Goal: Task Accomplishment & Management: Use online tool/utility

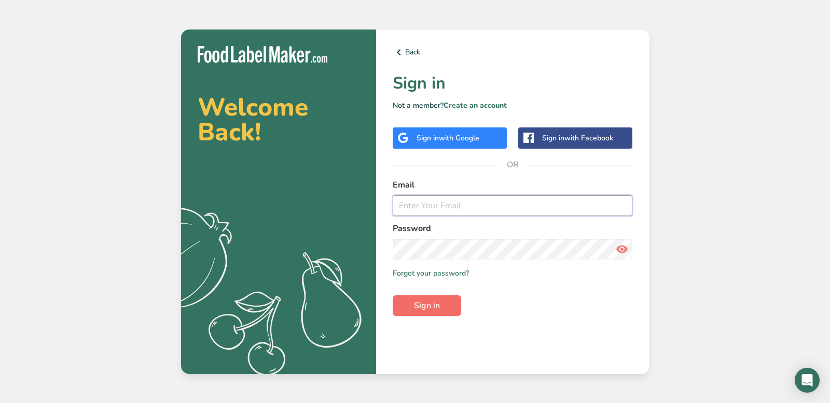
type input "[PERSON_NAME][EMAIL_ADDRESS][DOMAIN_NAME]"
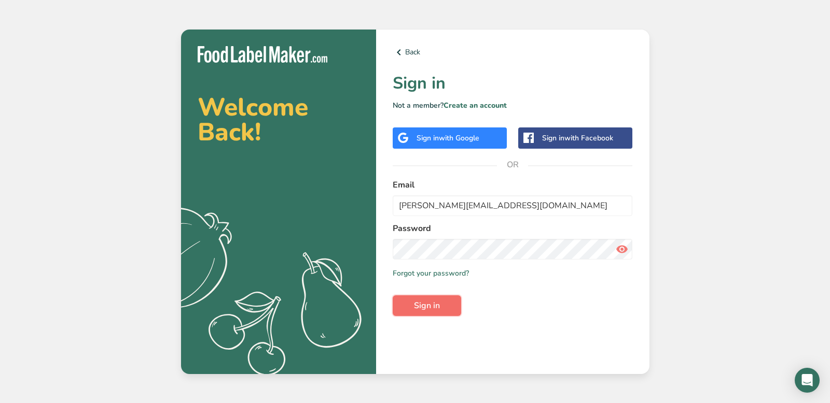
click at [428, 309] on span "Sign in" at bounding box center [427, 306] width 26 height 12
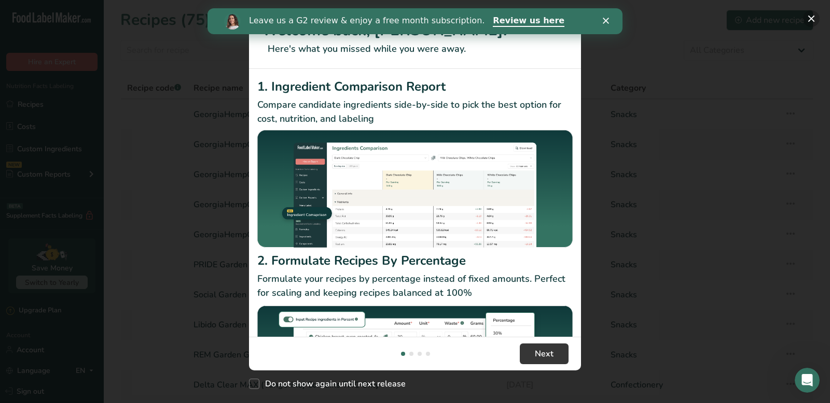
drag, startPoint x: 815, startPoint y: 19, endPoint x: 684, endPoint y: 68, distance: 139.5
click at [815, 19] on button "New Features" at bounding box center [811, 18] width 17 height 17
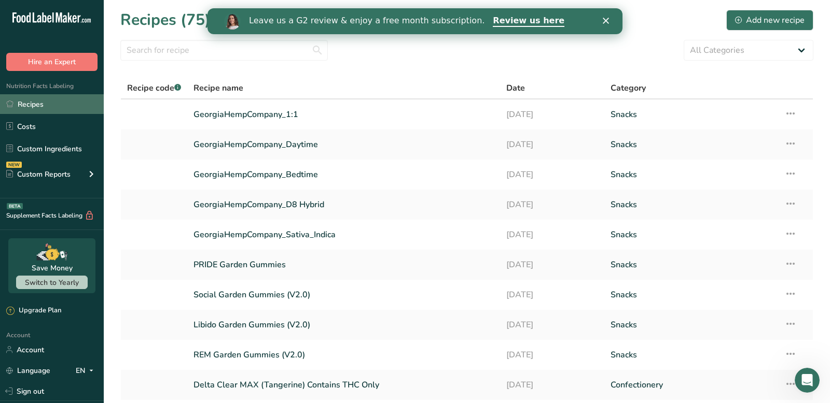
click at [60, 104] on link "Recipes" at bounding box center [52, 104] width 104 height 20
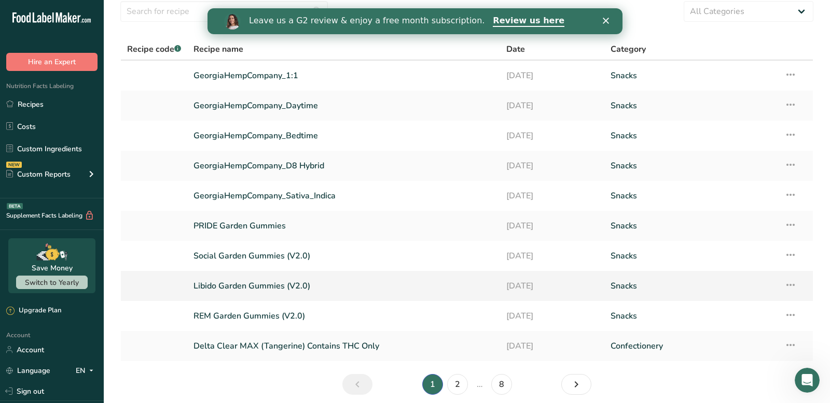
scroll to position [80, 0]
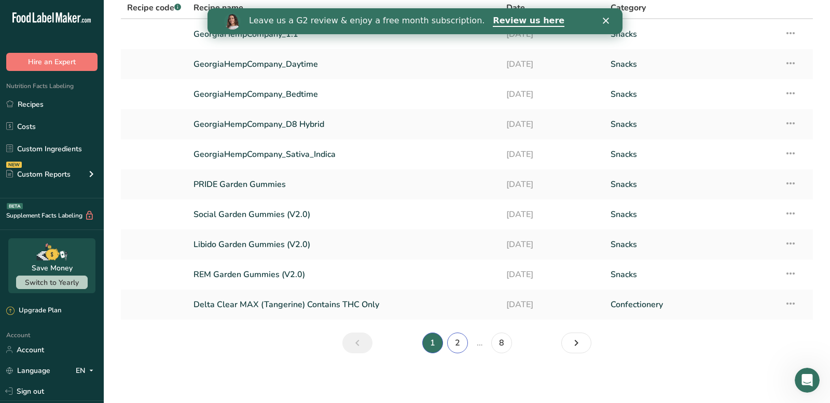
click at [454, 348] on link "2" at bounding box center [457, 343] width 21 height 21
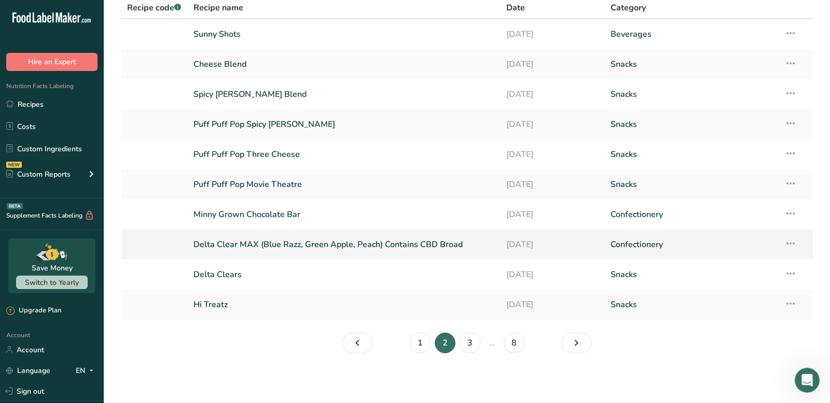
scroll to position [79, 0]
click at [472, 350] on link "3" at bounding box center [469, 344] width 21 height 21
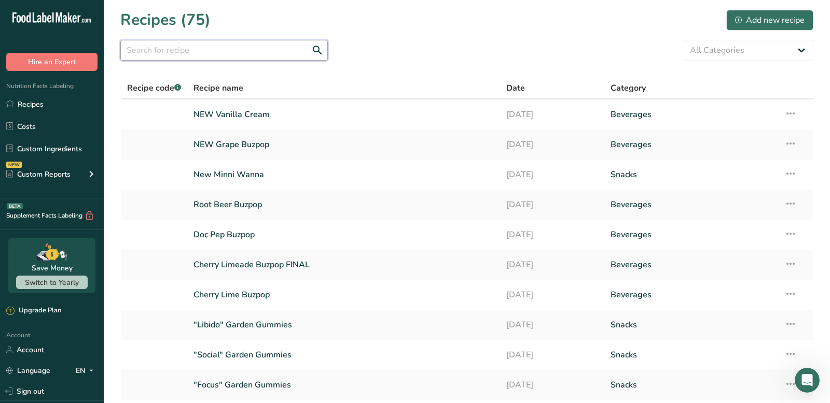
click at [147, 49] on input "text" at bounding box center [223, 50] width 207 height 21
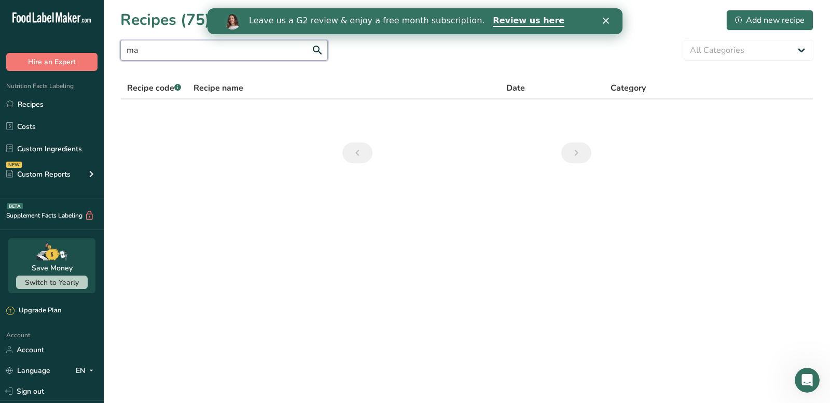
type input "m"
type input "sunn"
click at [223, 109] on link "Sunny Shots" at bounding box center [343, 115] width 300 height 22
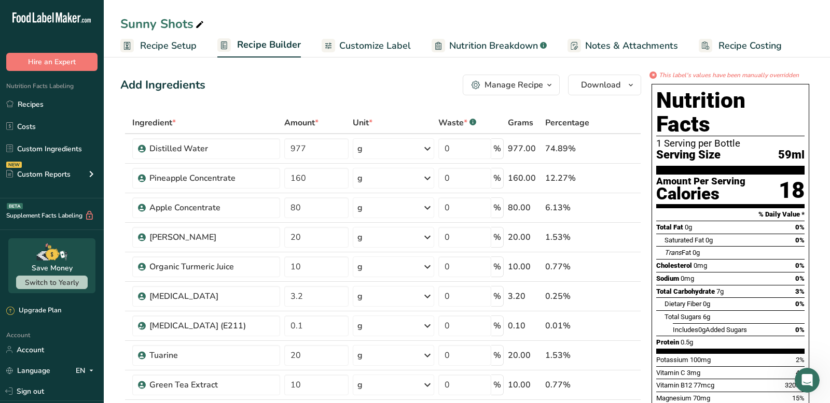
scroll to position [4, 0]
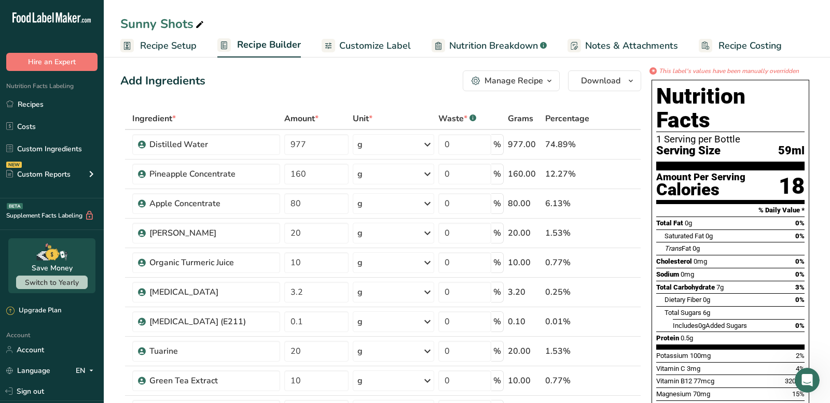
click at [200, 23] on icon at bounding box center [199, 25] width 9 height 15
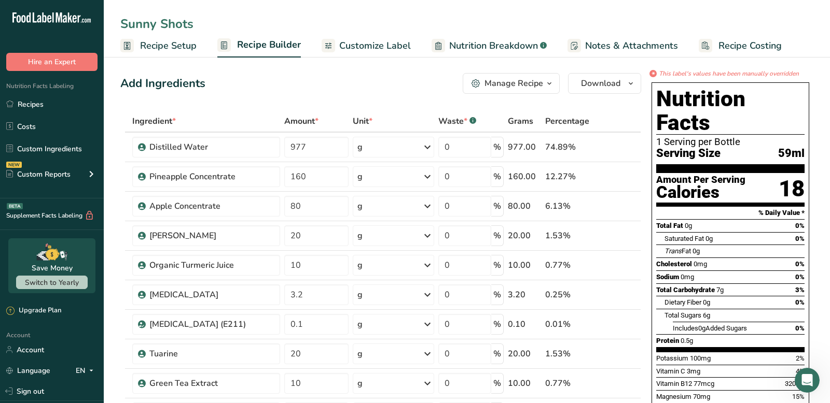
drag, startPoint x: 202, startPoint y: 27, endPoint x: 83, endPoint y: 17, distance: 119.7
type input "MAJ Thrive Shots"
click at [632, 117] on th at bounding box center [634, 122] width 12 height 22
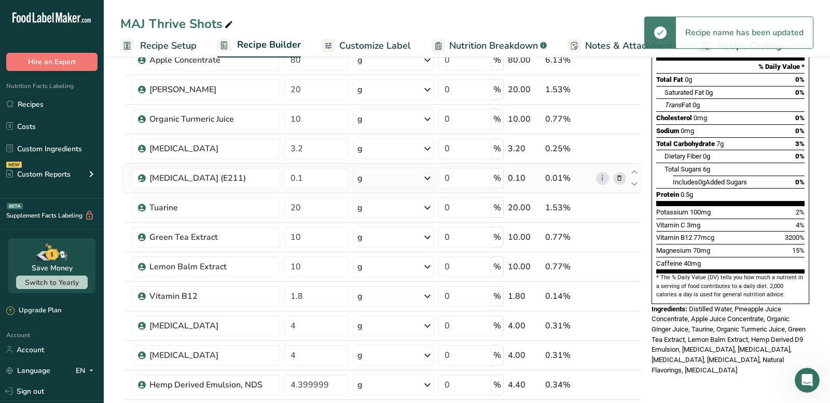
scroll to position [0, 0]
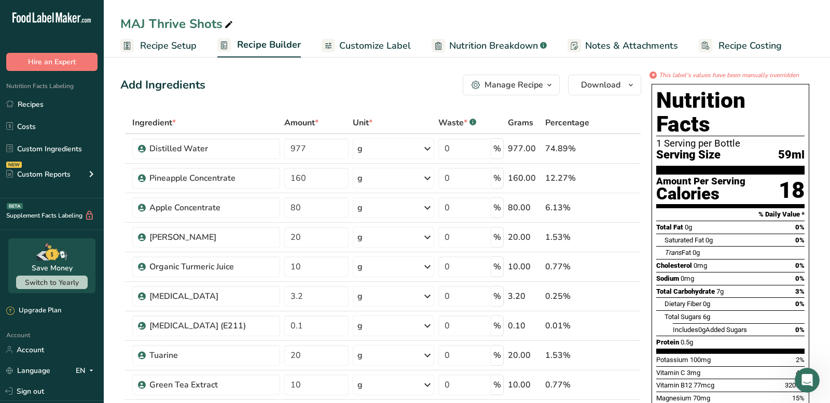
click at [382, 49] on span "Customize Label" at bounding box center [375, 46] width 72 height 14
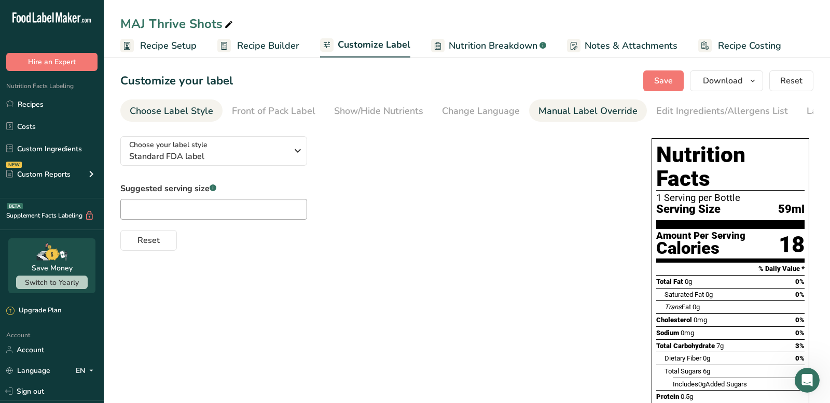
click at [566, 106] on div "Manual Label Override" at bounding box center [587, 111] width 99 height 14
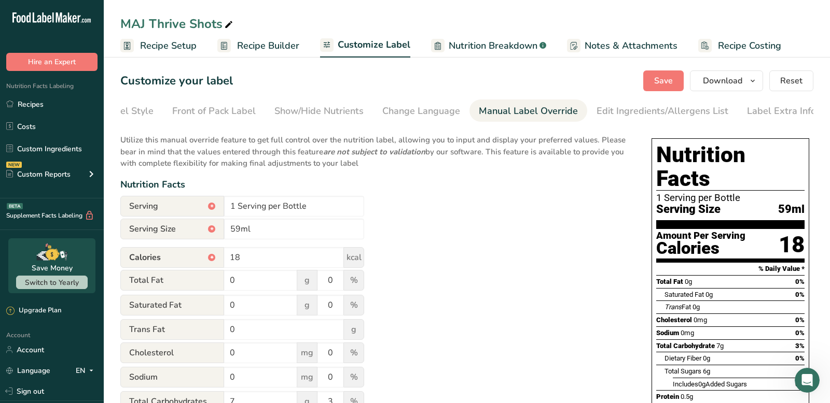
scroll to position [0, 61]
click at [625, 112] on div "Edit Ingredients/Allergens List" at bounding box center [661, 111] width 132 height 14
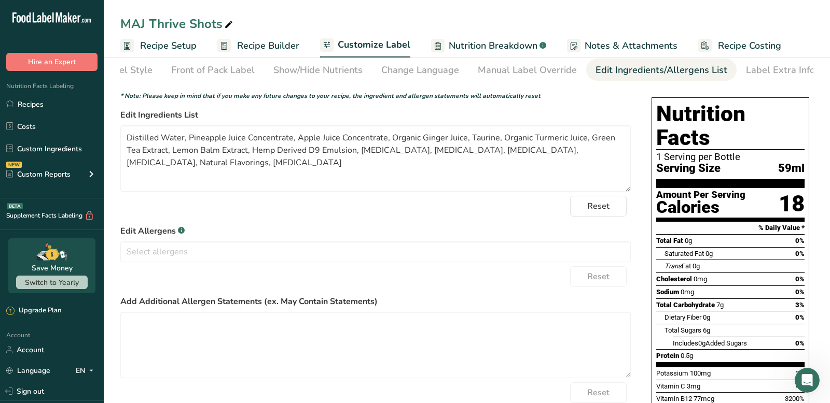
scroll to position [57, 0]
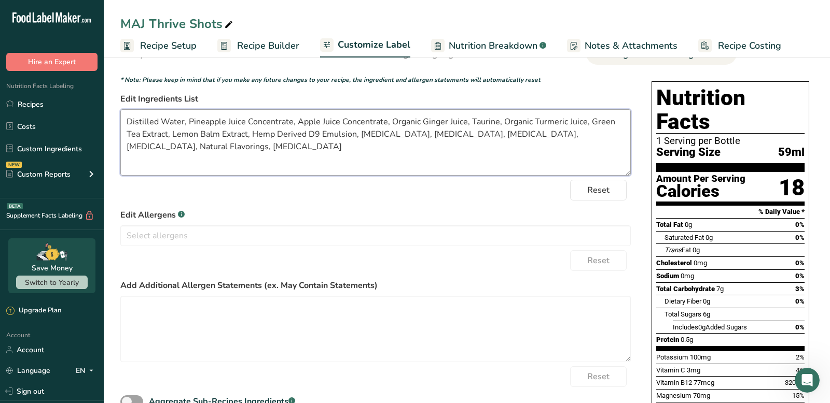
click at [407, 137] on textarea "Distilled Water, Pineapple Juice Concentrate, Apple Juice Concentrate, Organic …" at bounding box center [375, 142] width 510 height 66
click at [476, 135] on textarea "Distilled Water, Pineapple Juice Concentrate, Apple Juice Concentrate, Organic …" at bounding box center [375, 142] width 510 height 66
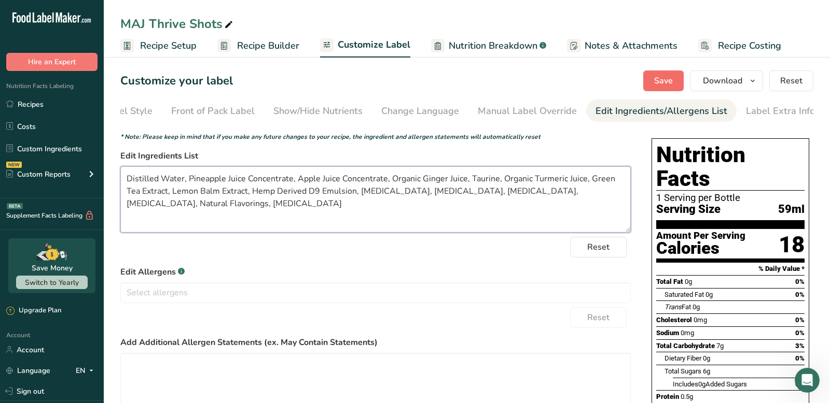
type textarea "Distilled Water, Pineapple Juice Concentrate, Apple Juice Concentrate, Organic …"
click at [671, 79] on span "Save" at bounding box center [663, 81] width 19 height 12
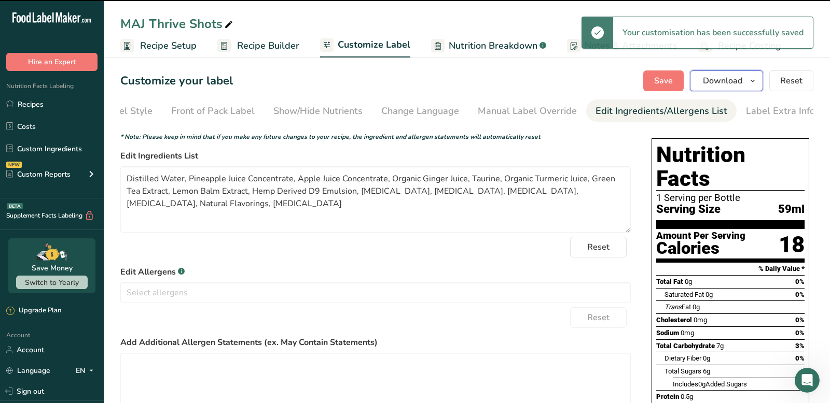
click at [732, 86] on span "Download" at bounding box center [722, 81] width 39 height 12
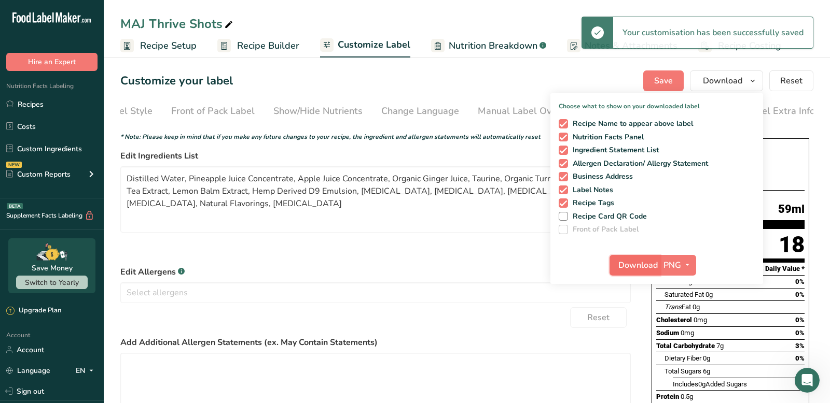
click at [626, 265] on span "Download" at bounding box center [637, 265] width 39 height 12
